Goal: Transaction & Acquisition: Purchase product/service

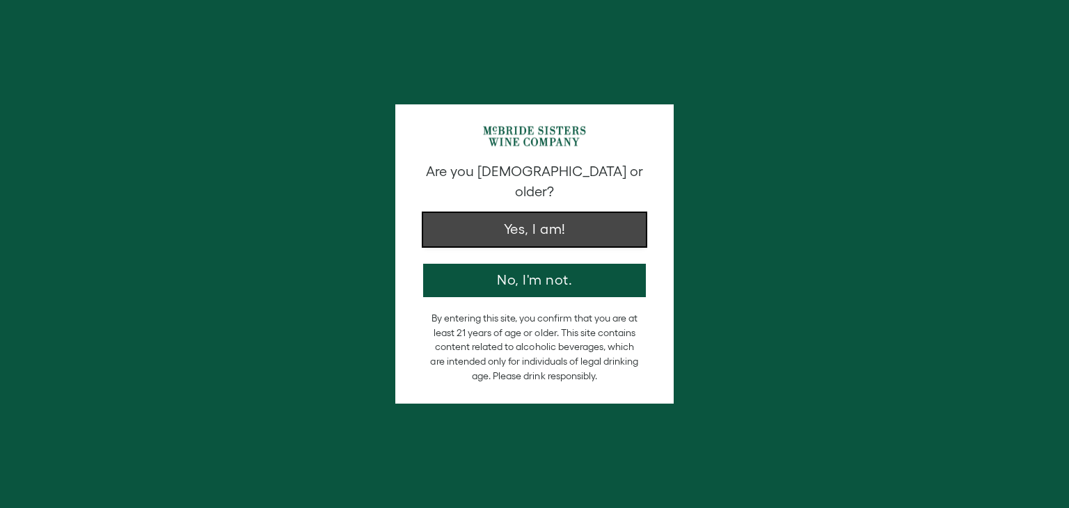
click at [518, 213] on button "Yes, I am!" at bounding box center [534, 229] width 223 height 33
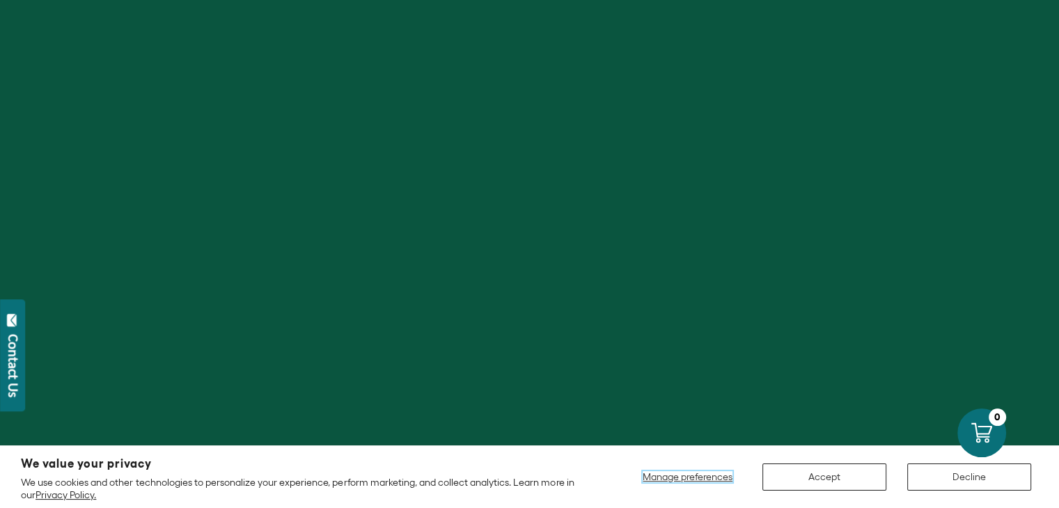
click at [672, 478] on span "Manage preferences" at bounding box center [687, 476] width 90 height 11
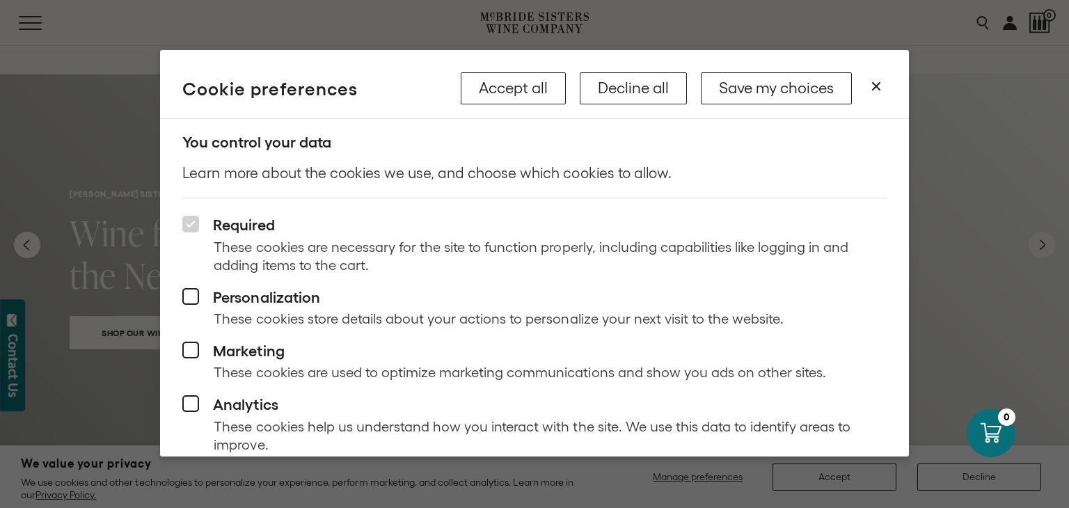
click at [191, 228] on icon at bounding box center [190, 224] width 17 height 17
click at [782, 89] on button "Save my choices" at bounding box center [776, 88] width 151 height 32
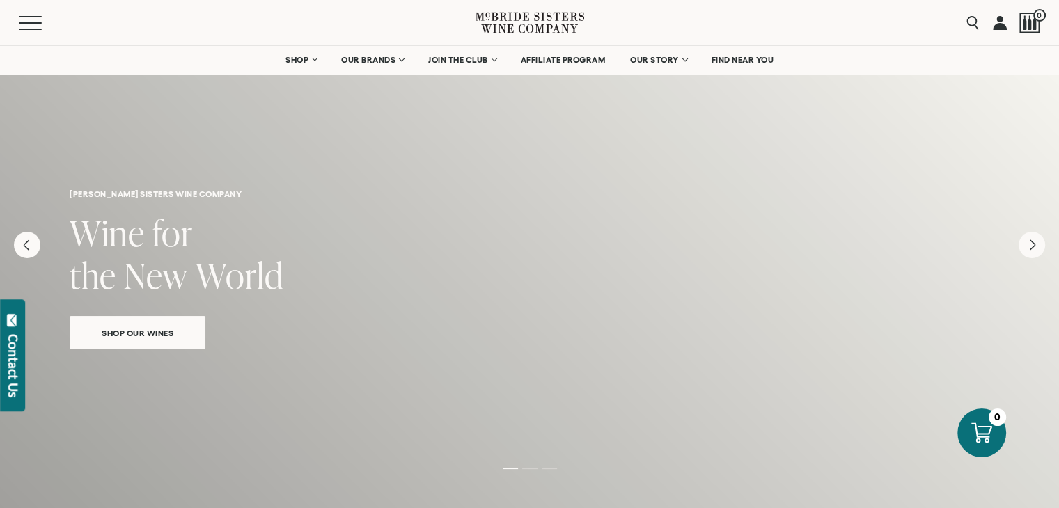
click at [124, 329] on span "Shop Our Wines" at bounding box center [137, 333] width 120 height 16
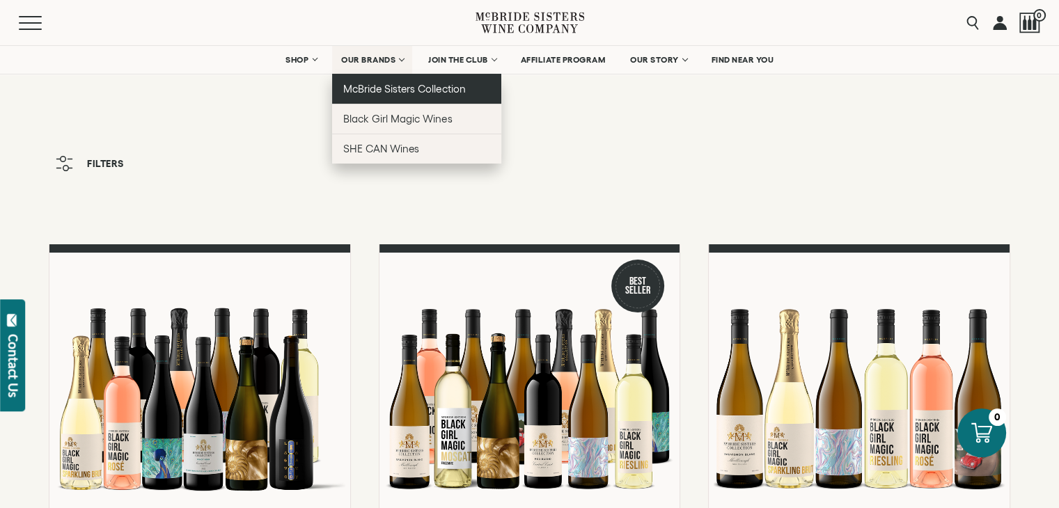
click at [358, 84] on span "McBride Sisters Collection" at bounding box center [404, 89] width 122 height 12
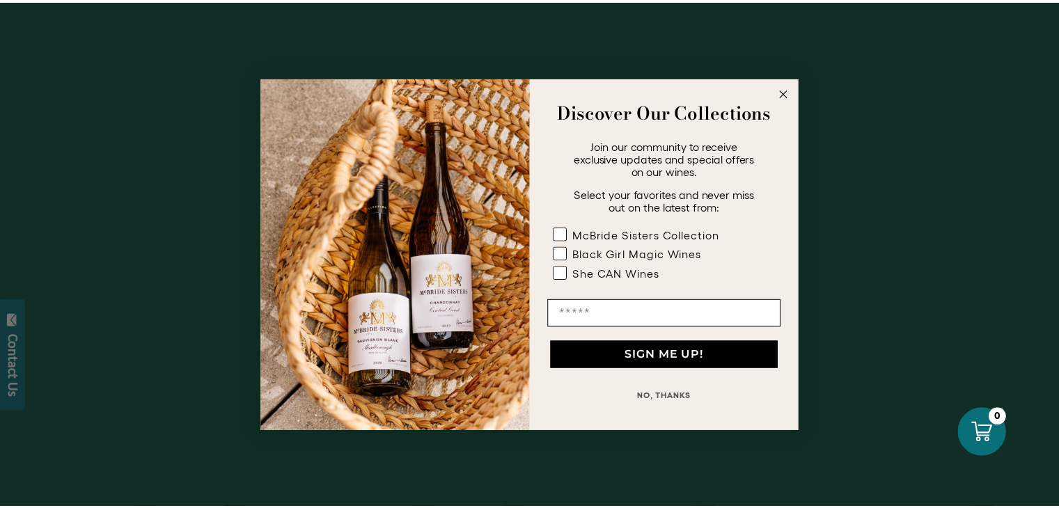
scroll to position [835, 0]
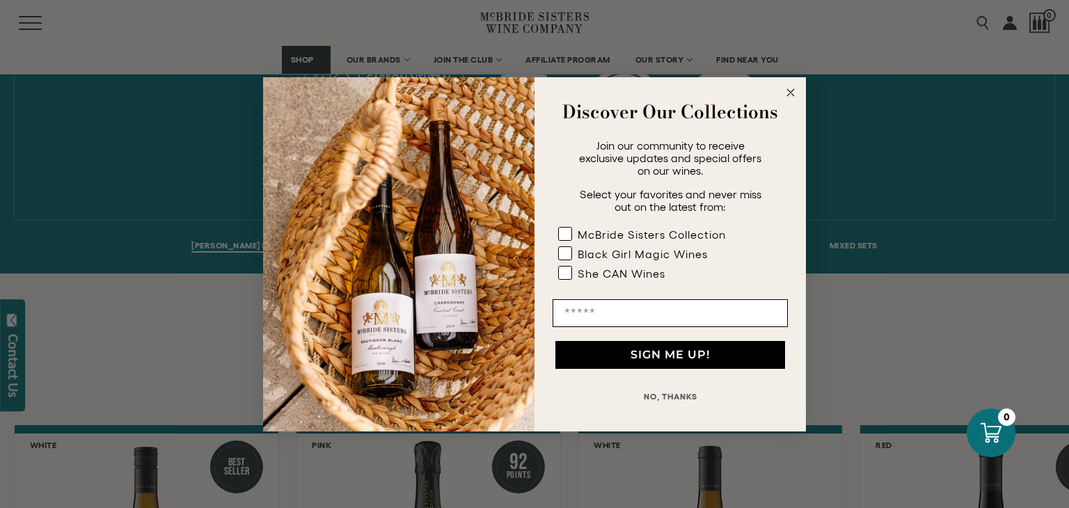
click at [791, 93] on icon "Close dialog" at bounding box center [790, 92] width 7 height 7
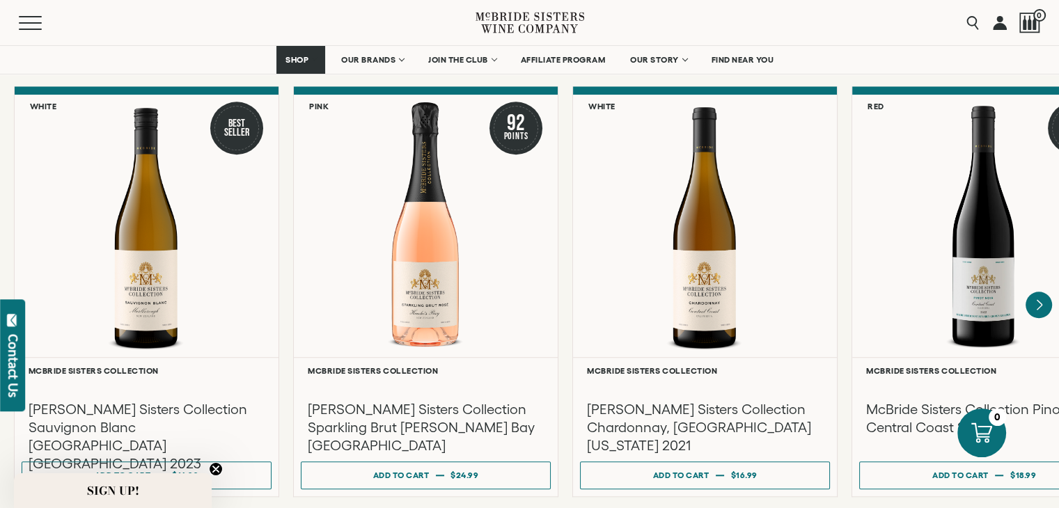
scroll to position [1183, 0]
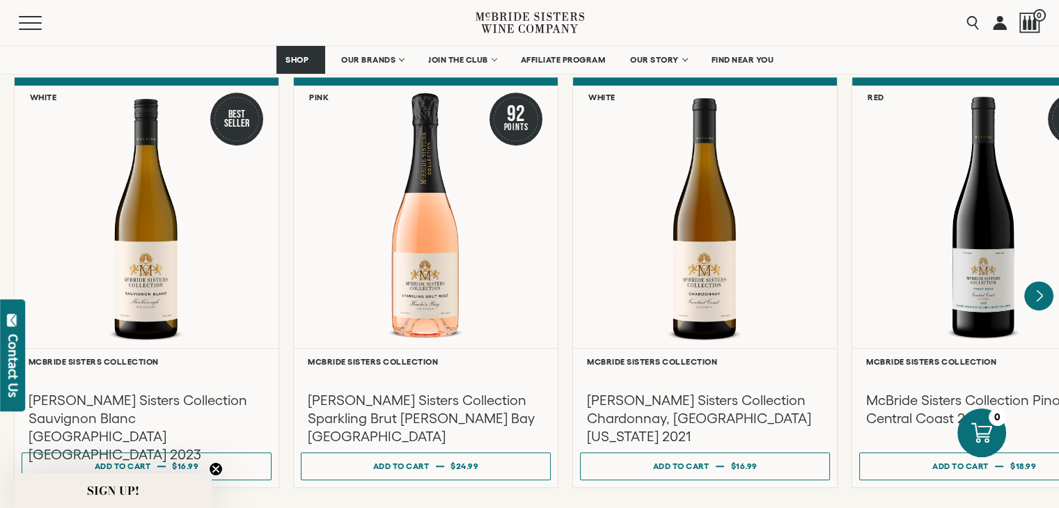
click at [1033, 281] on icon "Next" at bounding box center [1038, 295] width 29 height 29
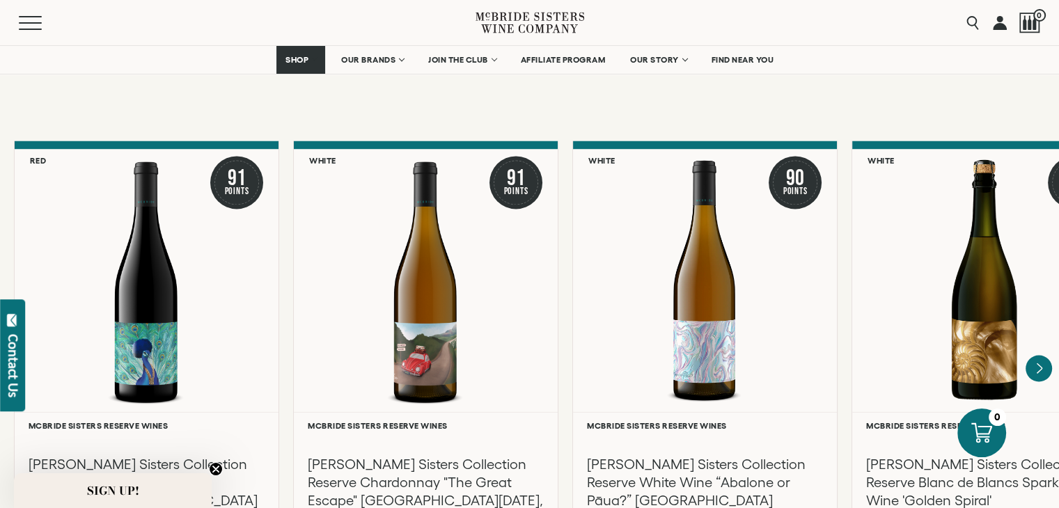
scroll to position [2366, 0]
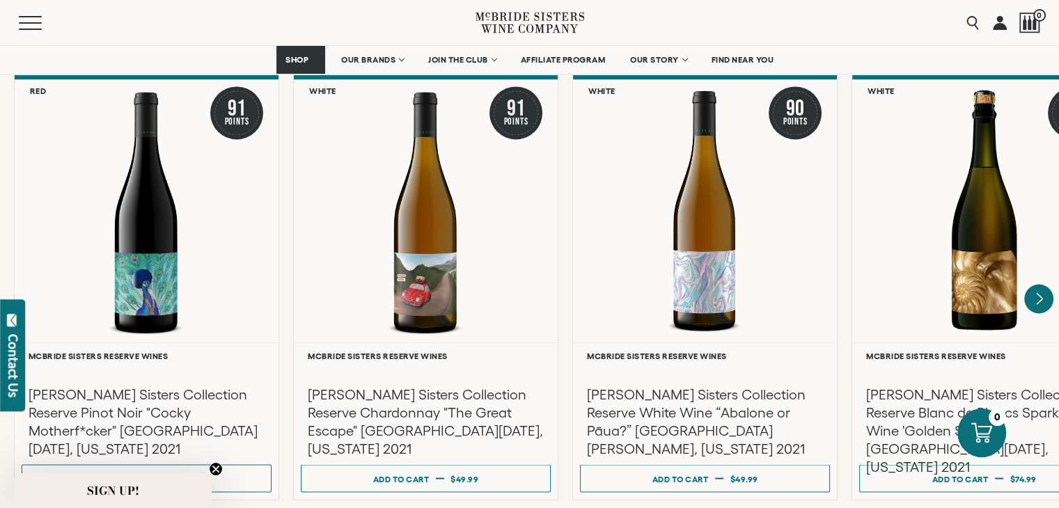
click at [1038, 293] on icon "Next" at bounding box center [1039, 298] width 6 height 11
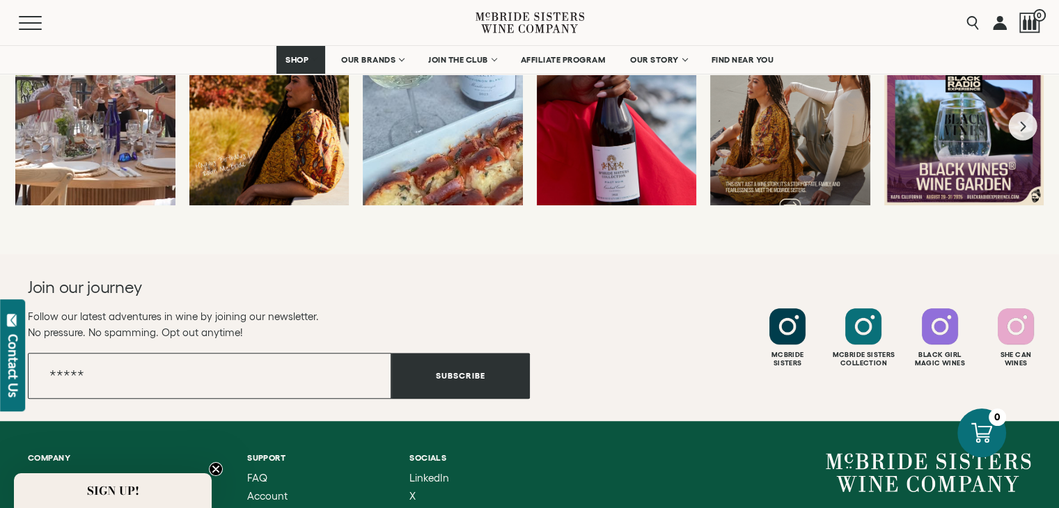
scroll to position [6056, 0]
